Goal: Find specific page/section: Find specific page/section

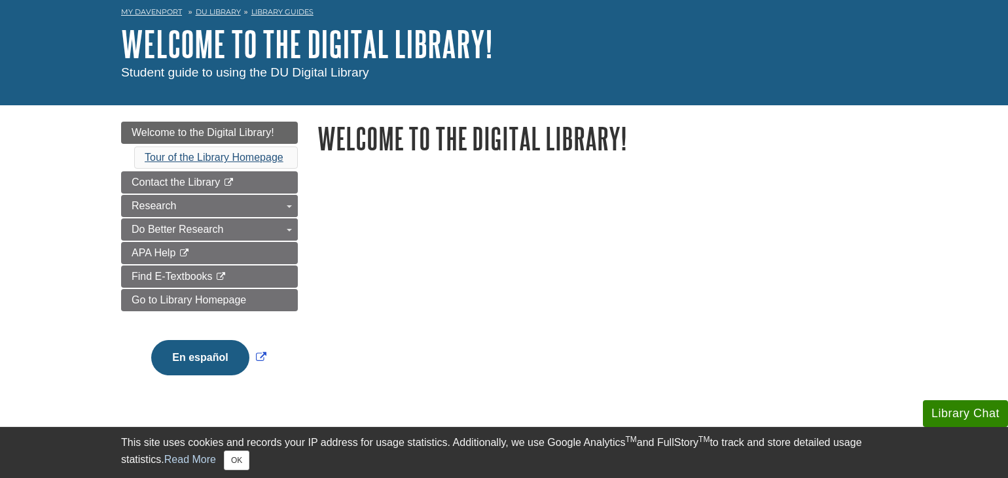
scroll to position [60, 0]
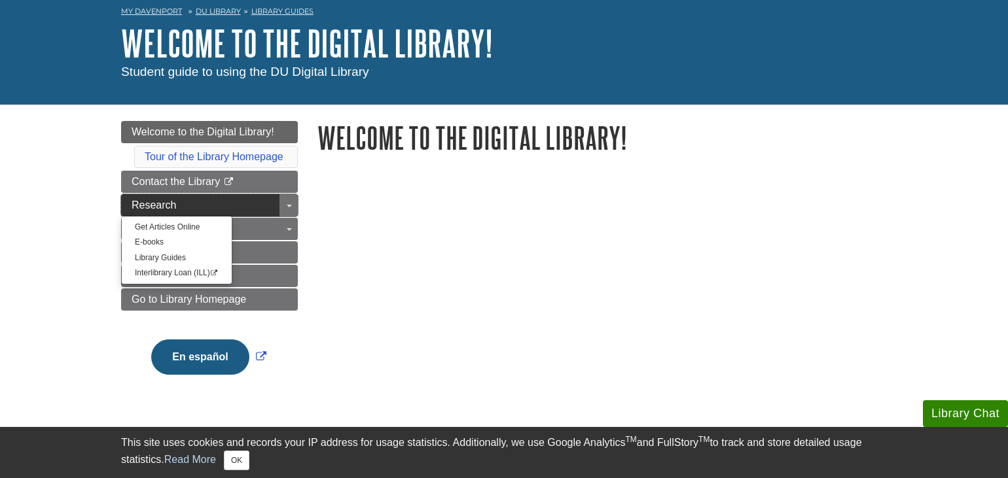
click at [152, 205] on span "Research" at bounding box center [154, 205] width 44 height 11
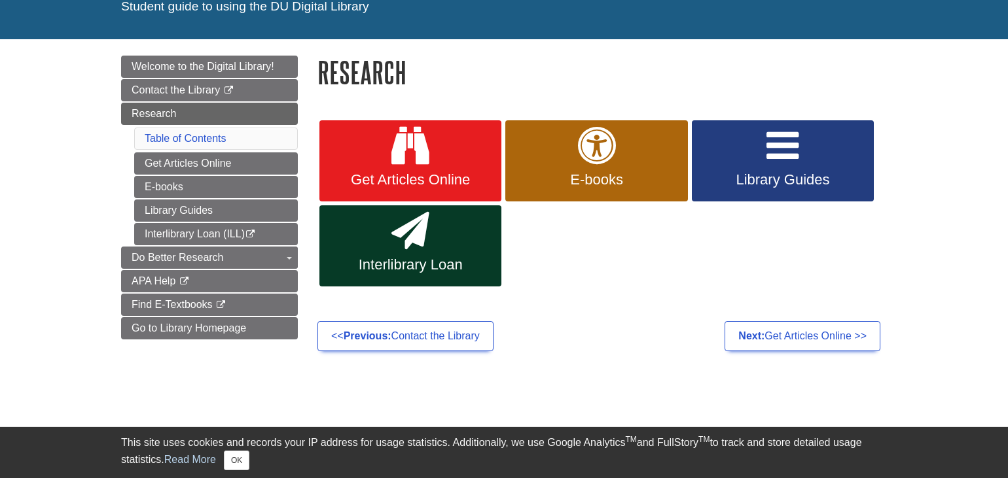
scroll to position [126, 0]
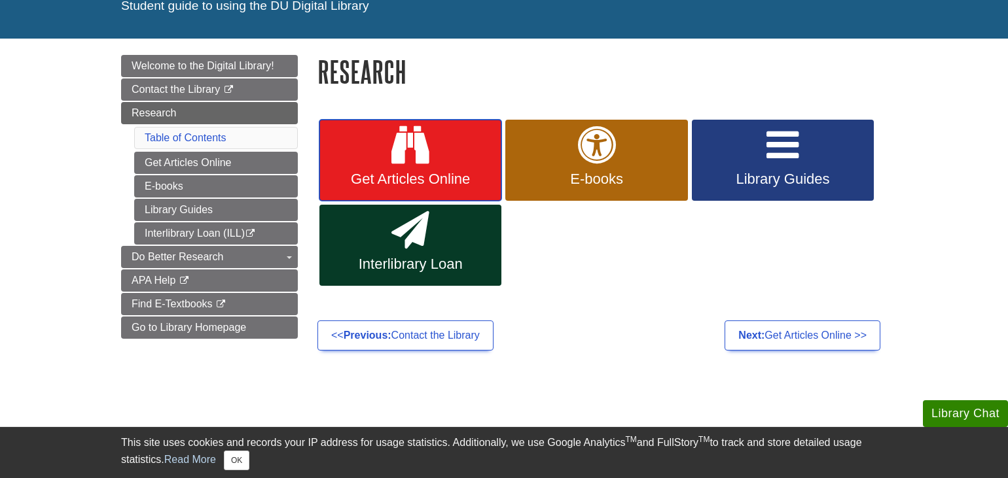
click at [355, 161] on link "Get Articles Online" at bounding box center [410, 160] width 182 height 81
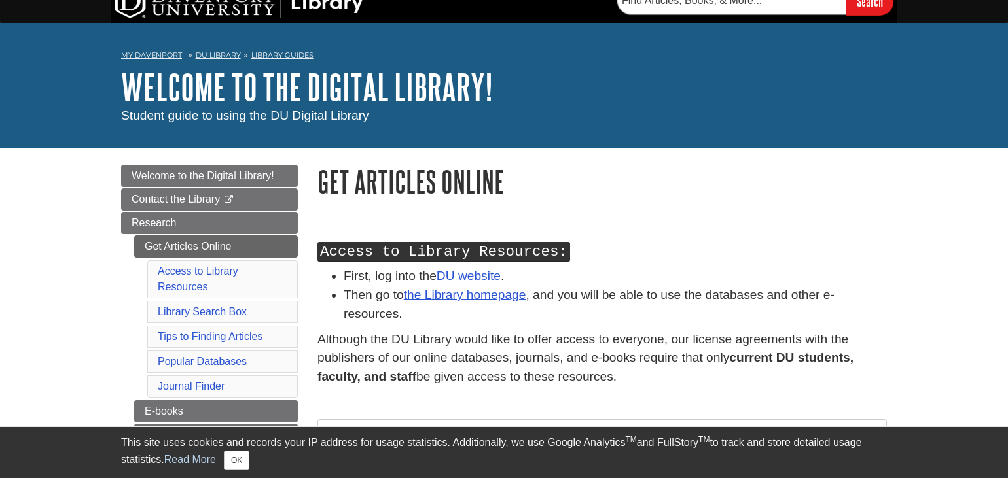
scroll to position [17, 0]
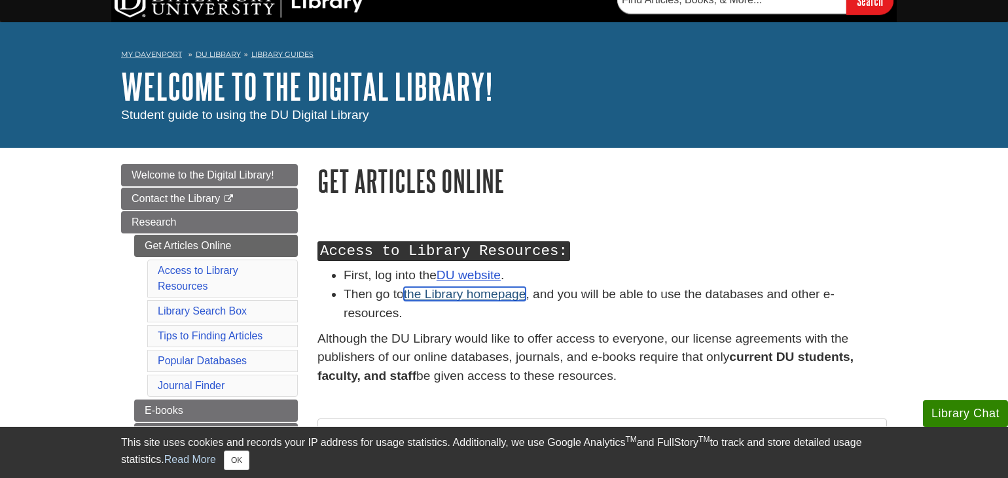
click at [447, 294] on link "the Library homepage" at bounding box center [465, 294] width 122 height 14
